Goal: Information Seeking & Learning: Learn about a topic

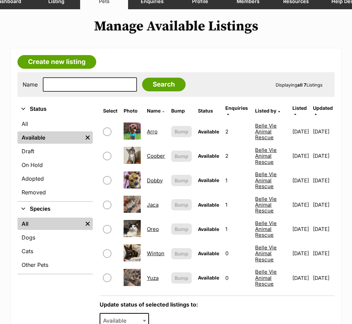
scroll to position [68, 0]
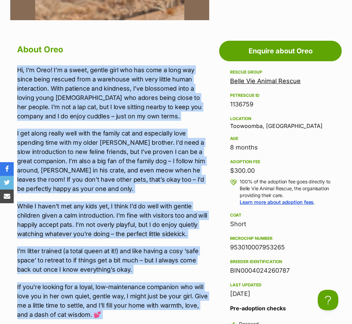
scroll to position [546, 0]
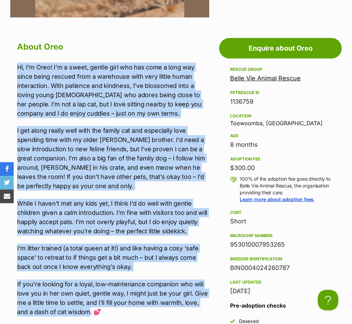
drag, startPoint x: 94, startPoint y: 155, endPoint x: 89, endPoint y: 307, distance: 152.3
click at [89, 307] on div "Hi, I’m Oreo! I’m a sweet, gentle girl who has come a long way since being resc…" at bounding box center [113, 190] width 192 height 254
copy div "Lo, I’d Sita! C’a e seddo, eiusmo temp inc utl etdo m aliq eni admin venia quis…"
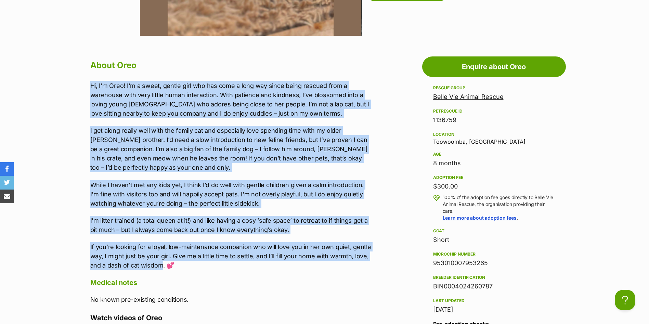
scroll to position [0, 0]
click at [42, 260] on section "Belle Vie Animal Rescue A member of PetRescue since [DATE] 🎉 TOTAL PETS LISTED …" at bounding box center [324, 164] width 649 height 1267
